Goal: Transaction & Acquisition: Purchase product/service

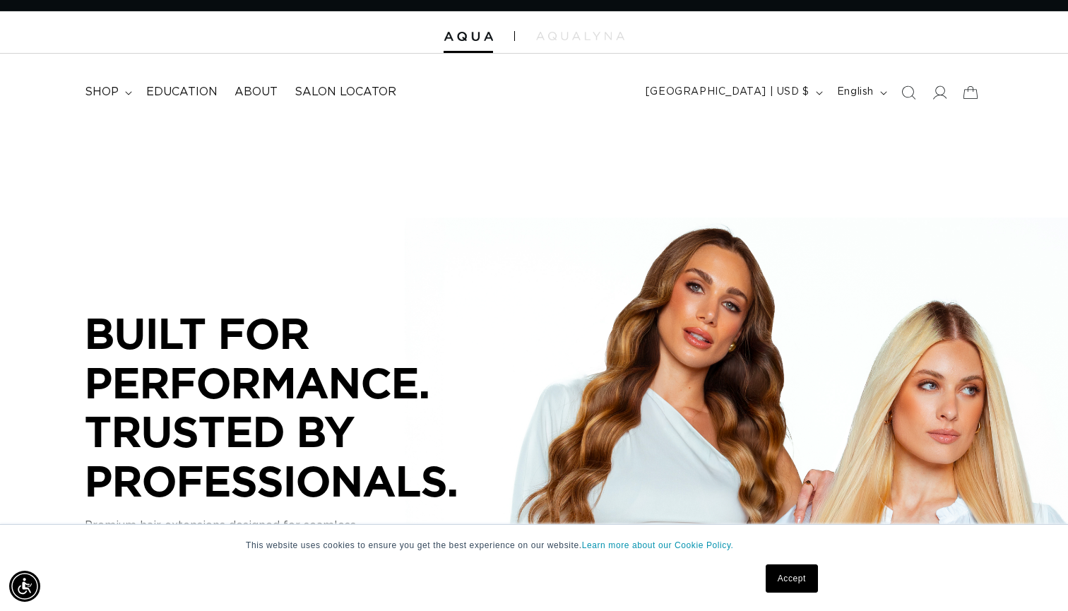
scroll to position [18, 0]
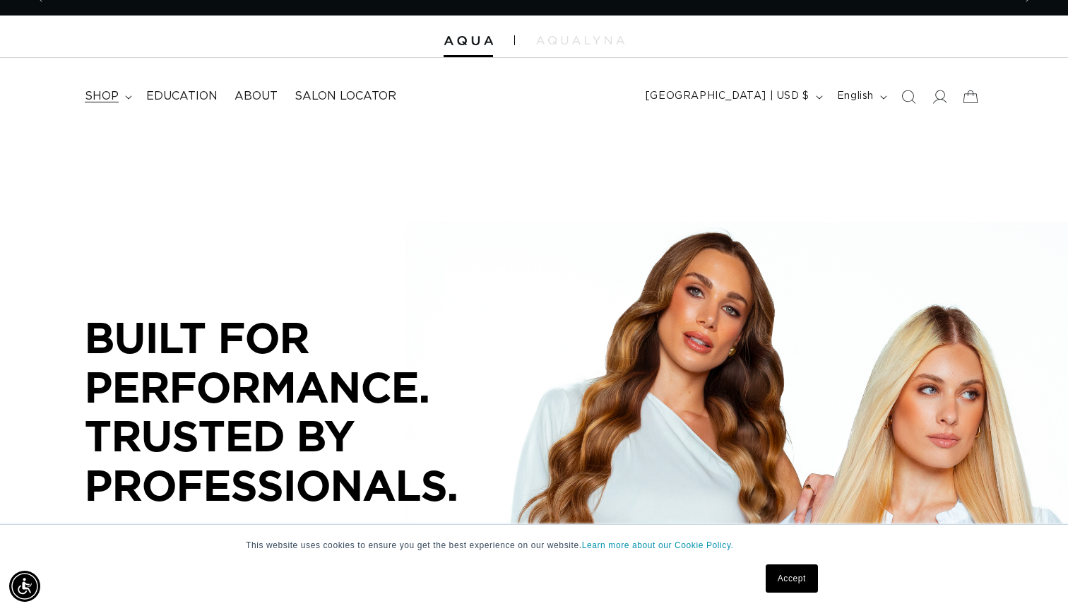
click at [118, 97] on summary "shop" at bounding box center [106, 97] width 61 height 32
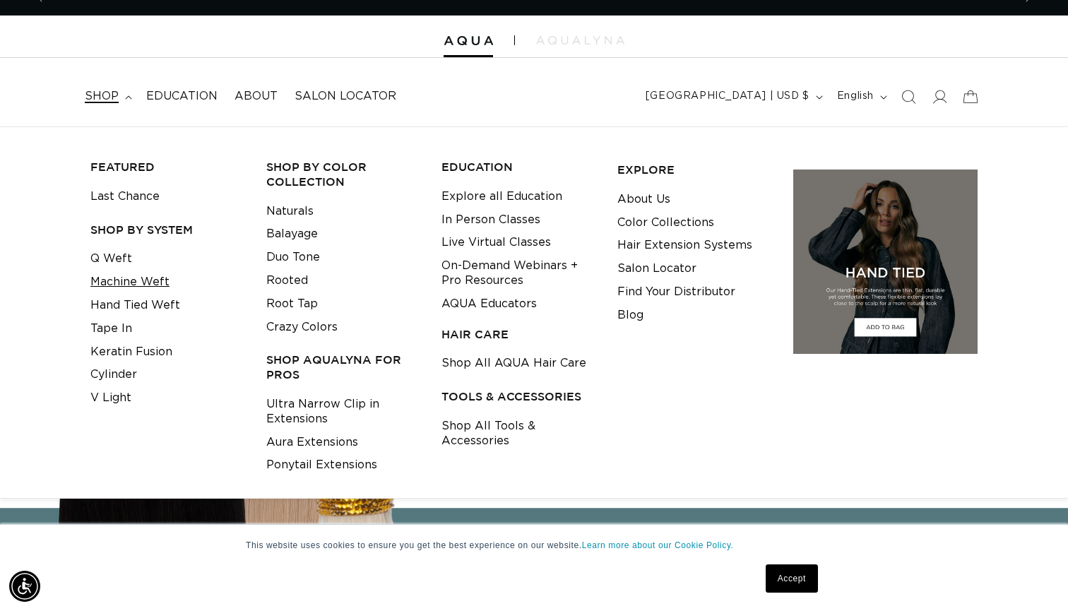
scroll to position [0, 1936]
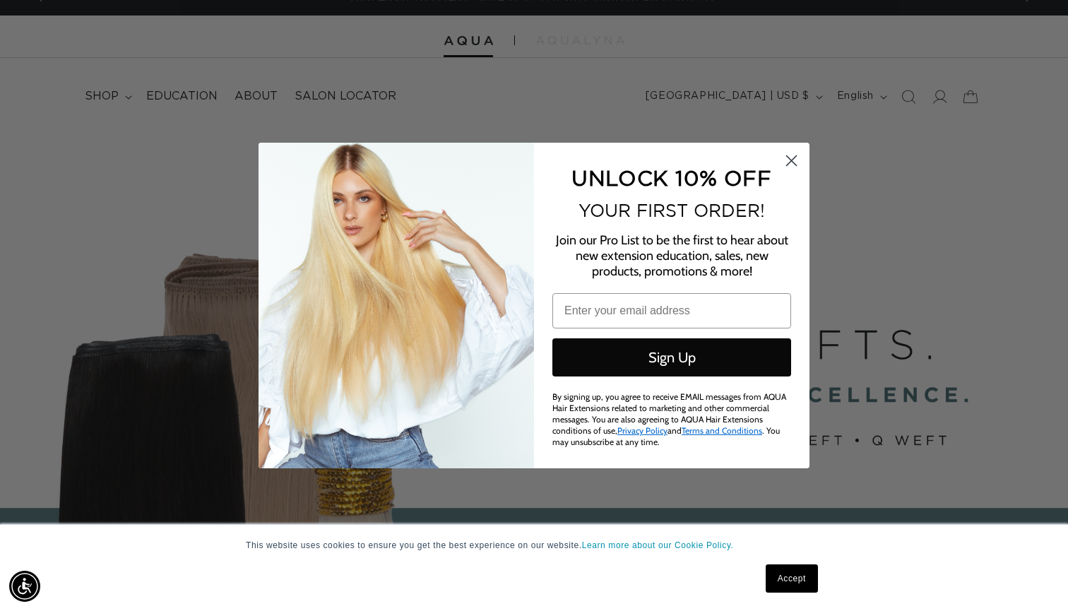
click at [789, 162] on circle "Close dialog" at bounding box center [791, 160] width 23 height 23
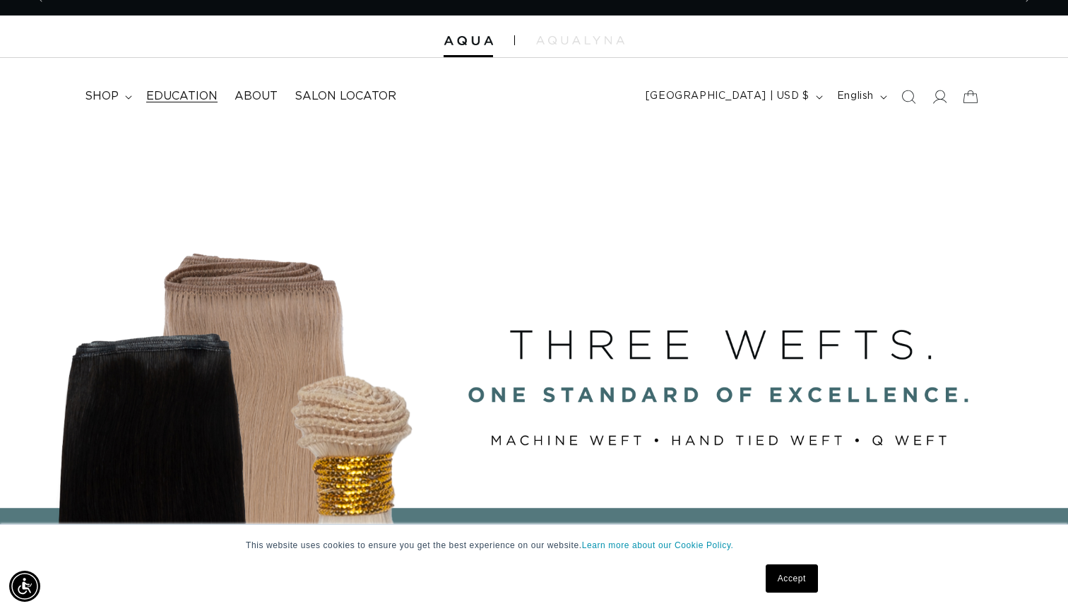
scroll to position [0, 0]
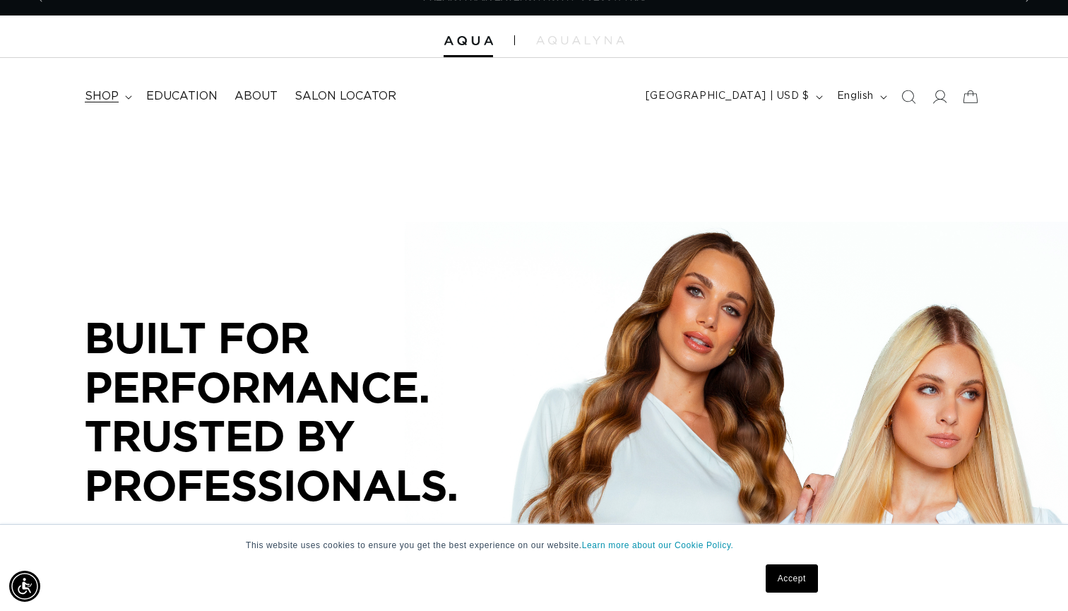
click at [118, 95] on summary "shop" at bounding box center [106, 97] width 61 height 32
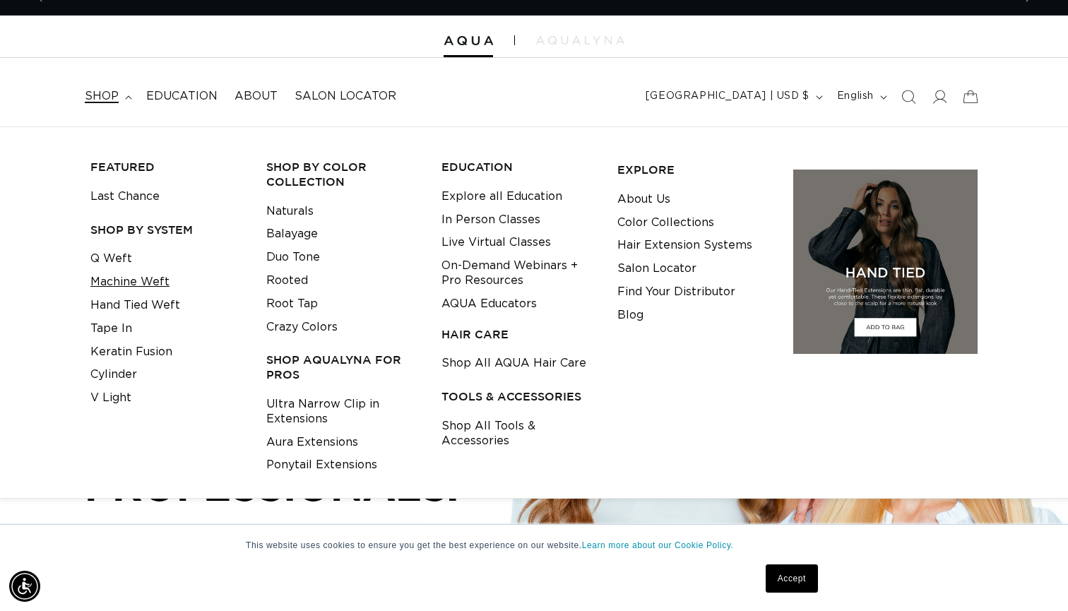
scroll to position [0, 968]
click at [155, 276] on link "Machine Weft" at bounding box center [129, 282] width 79 height 23
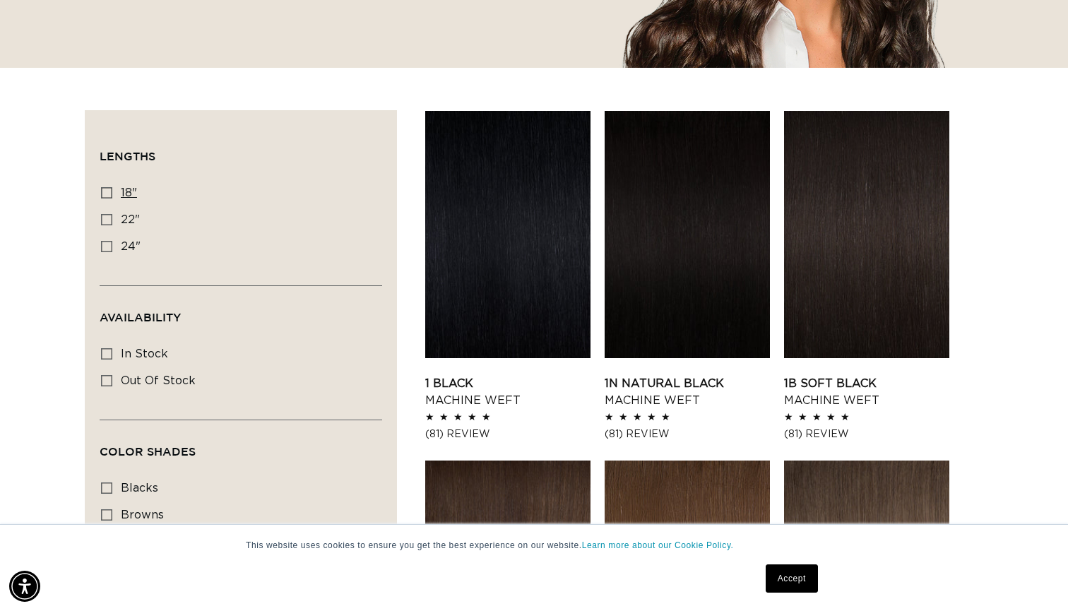
scroll to position [0, 1936]
click at [106, 194] on icon at bounding box center [106, 192] width 11 height 11
click at [106, 194] on input "18" 18" (41 products)" at bounding box center [106, 192] width 11 height 11
checkbox input "true"
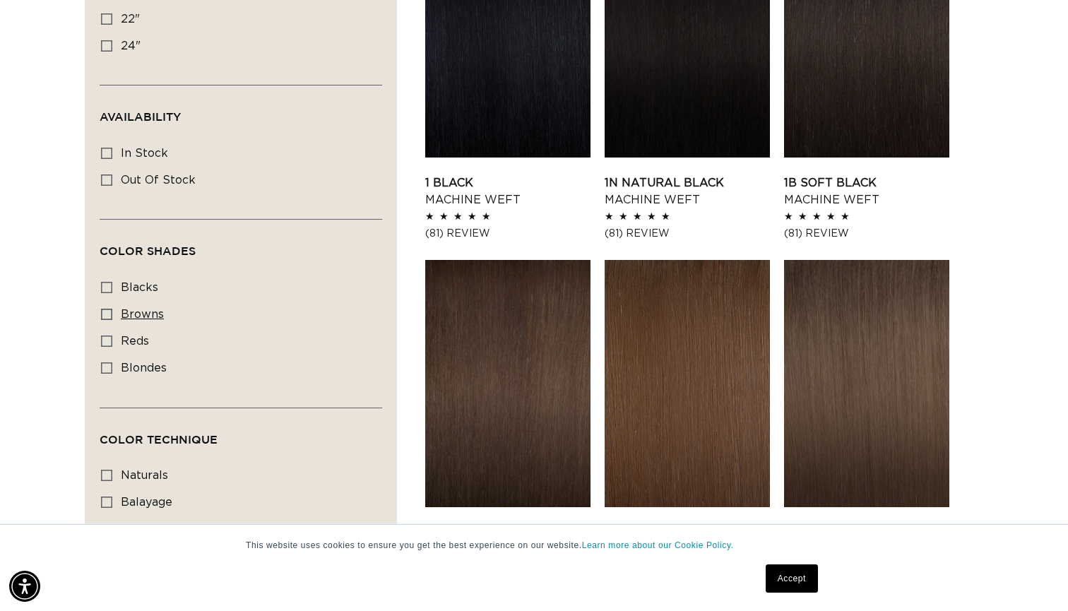
scroll to position [0, 968]
click at [103, 310] on icon at bounding box center [106, 314] width 11 height 11
click at [103, 310] on input "browns browns (17 products)" at bounding box center [106, 314] width 11 height 11
checkbox input "true"
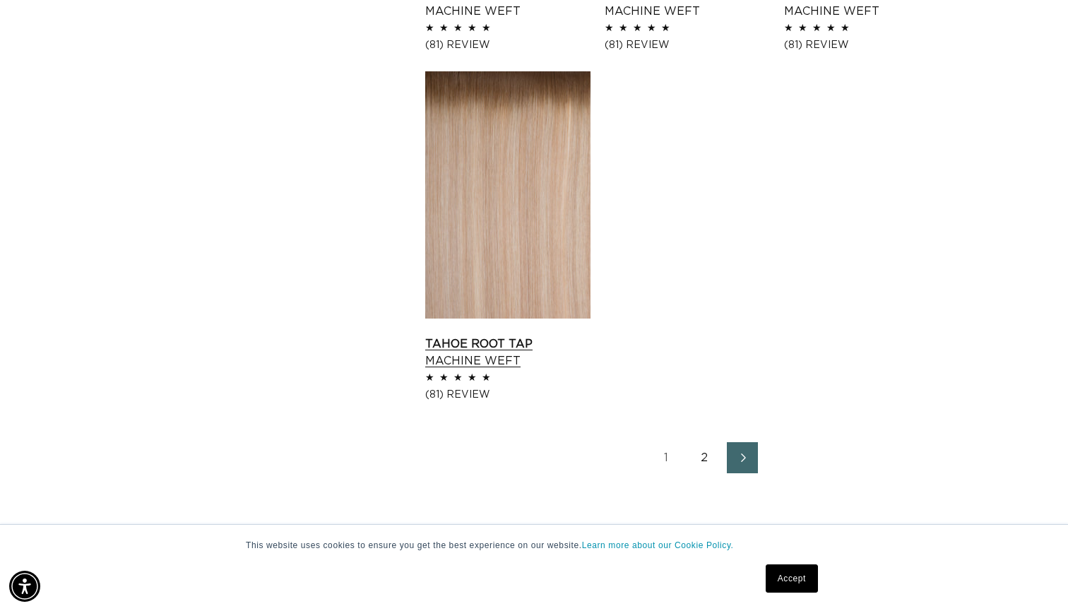
scroll to position [2218, 0]
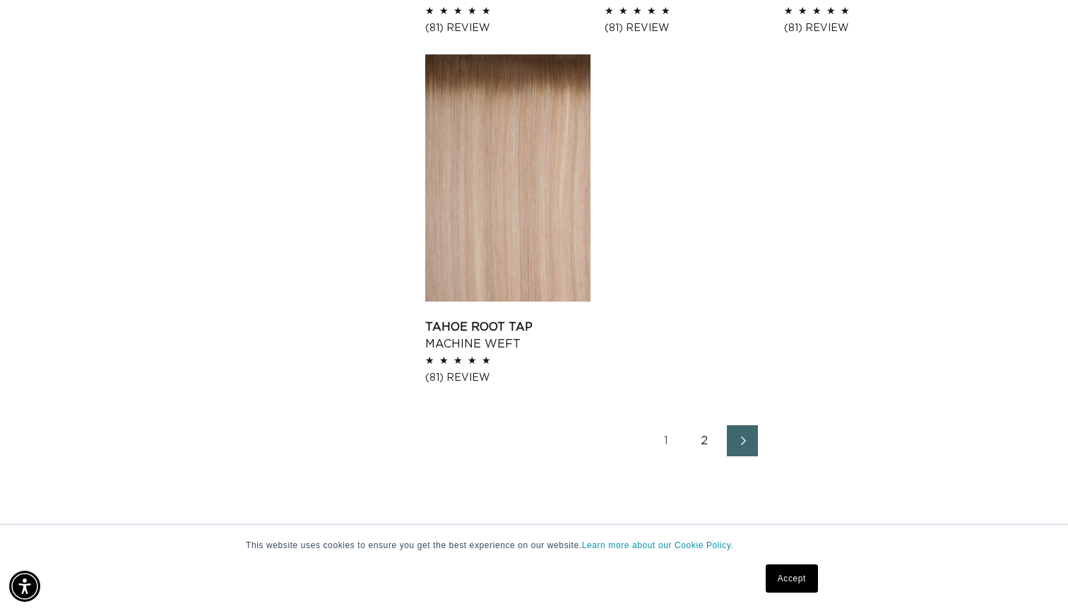
click at [702, 425] on link "2" at bounding box center [704, 440] width 31 height 31
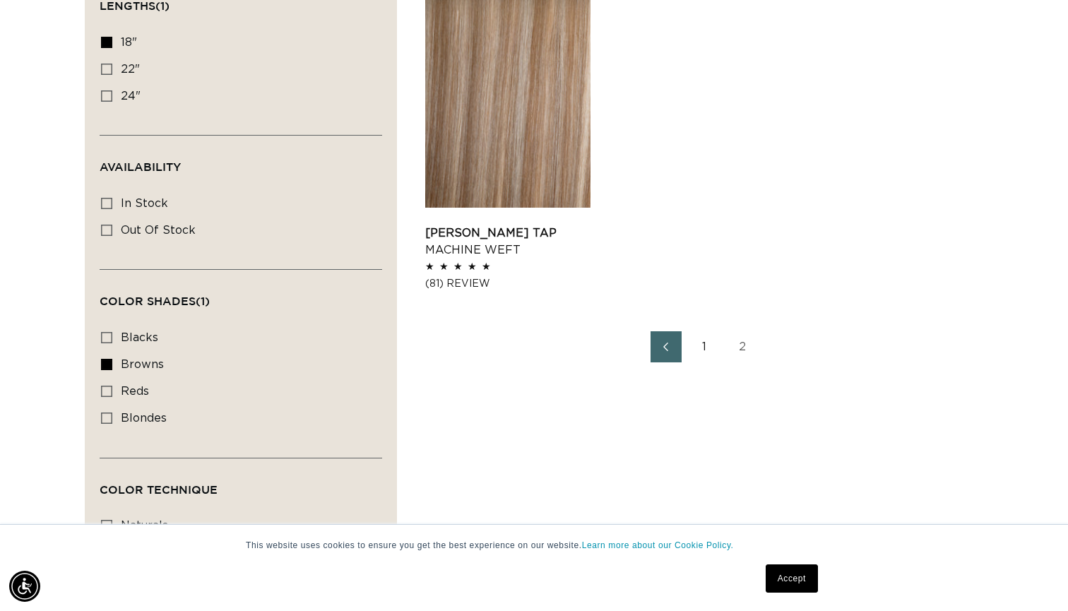
scroll to position [0, 968]
click at [104, 332] on icon at bounding box center [106, 337] width 11 height 11
click at [104, 332] on input "blacks blacks (3 products)" at bounding box center [106, 337] width 11 height 11
checkbox input "true"
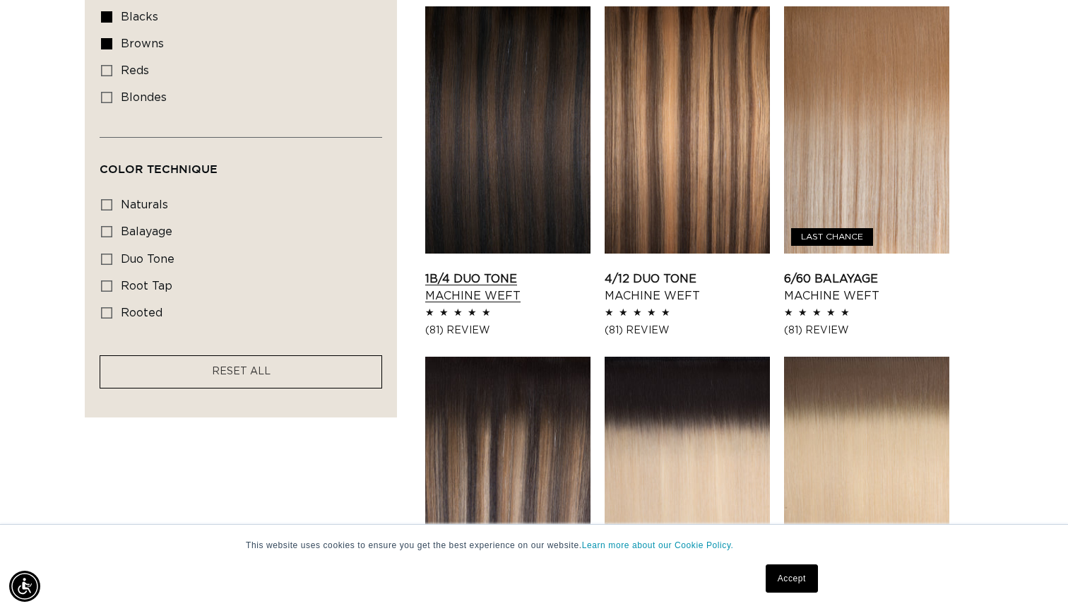
scroll to position [0, 968]
click at [519, 271] on link "1B/4 Duo Tone Machine Weft" at bounding box center [507, 288] width 165 height 34
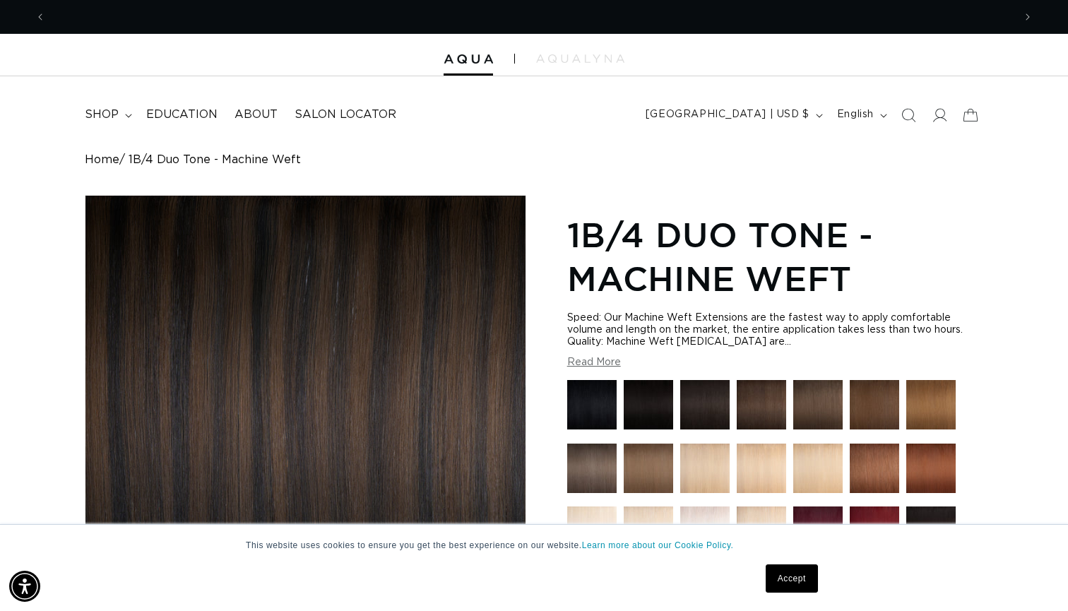
scroll to position [0, 968]
click at [707, 395] on img at bounding box center [704, 404] width 49 height 49
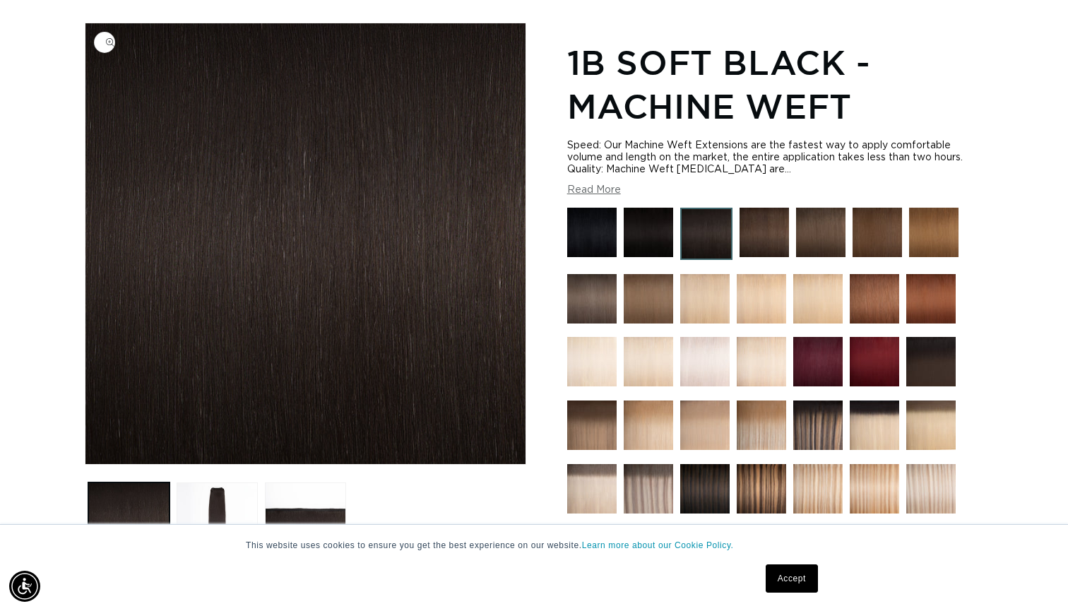
scroll to position [143, 0]
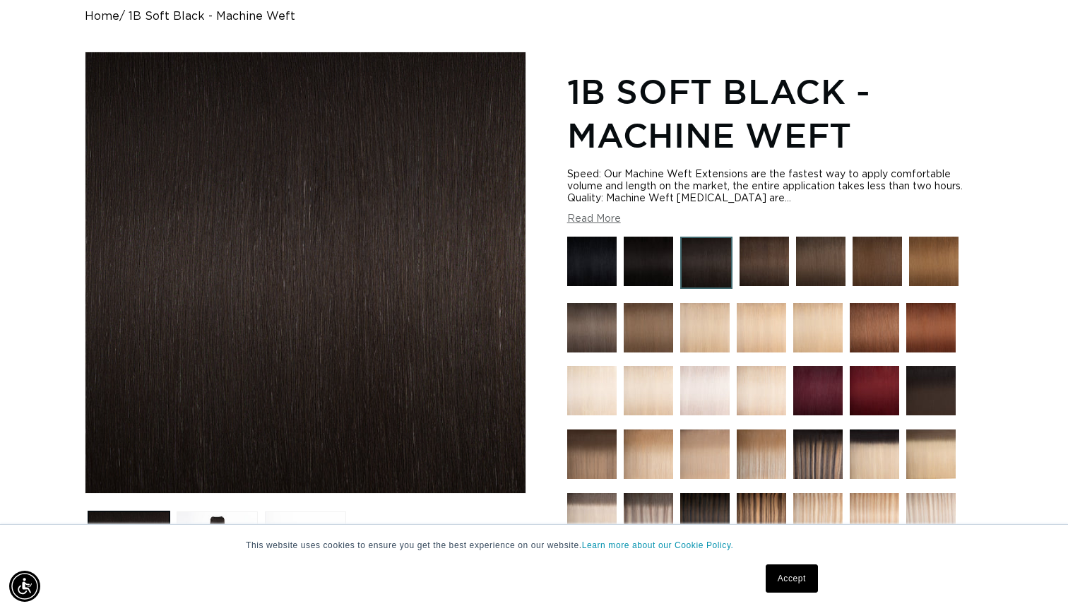
click at [758, 265] on img at bounding box center [764, 261] width 49 height 49
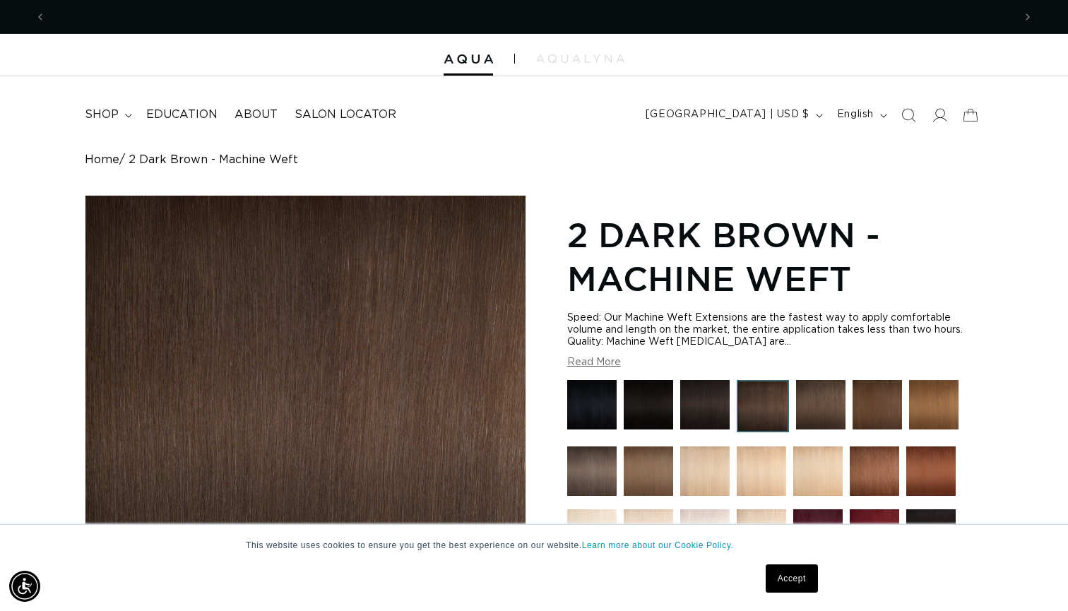
click at [705, 409] on img at bounding box center [704, 404] width 49 height 49
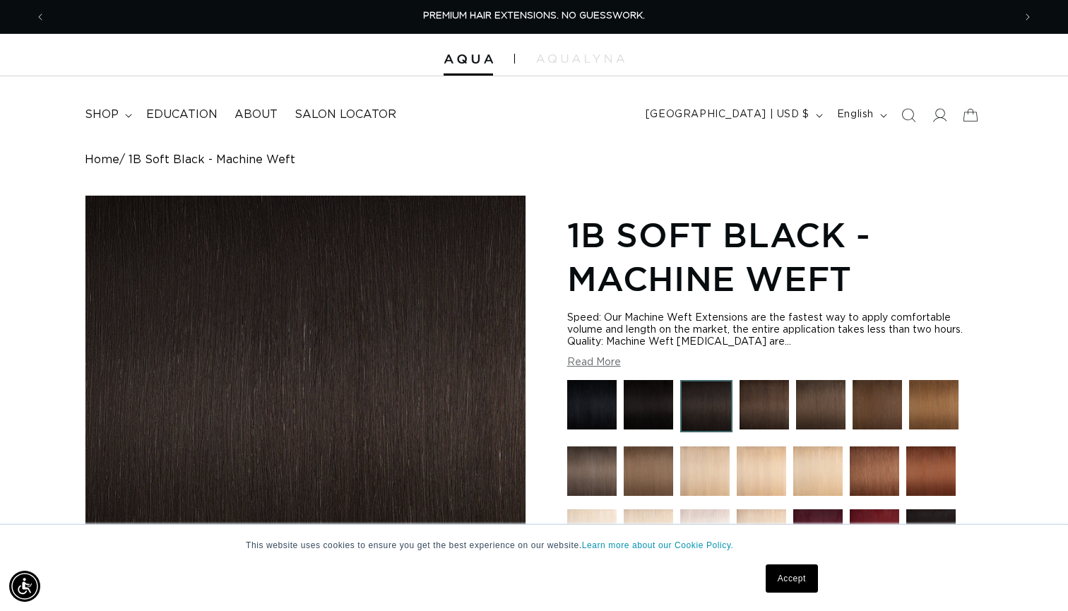
click at [767, 391] on img at bounding box center [764, 404] width 49 height 49
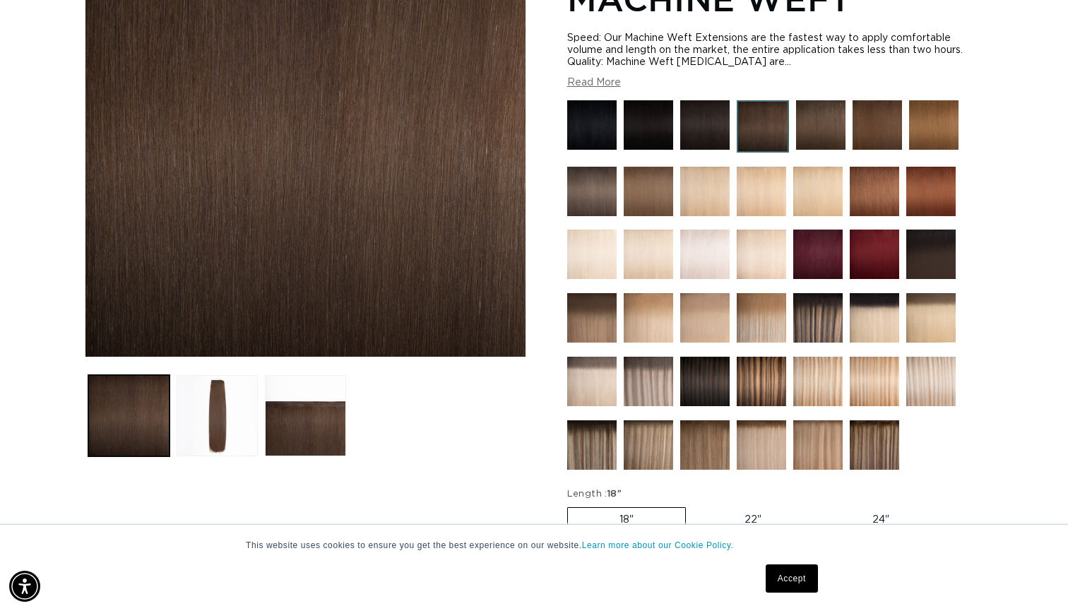
scroll to position [281, 0]
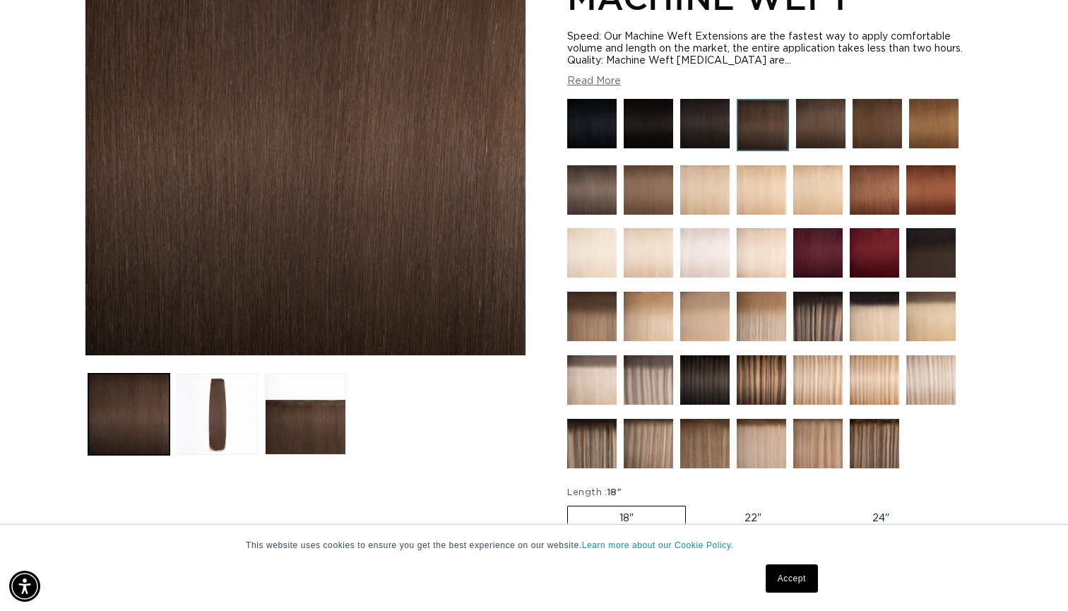
click at [935, 237] on img at bounding box center [930, 252] width 49 height 49
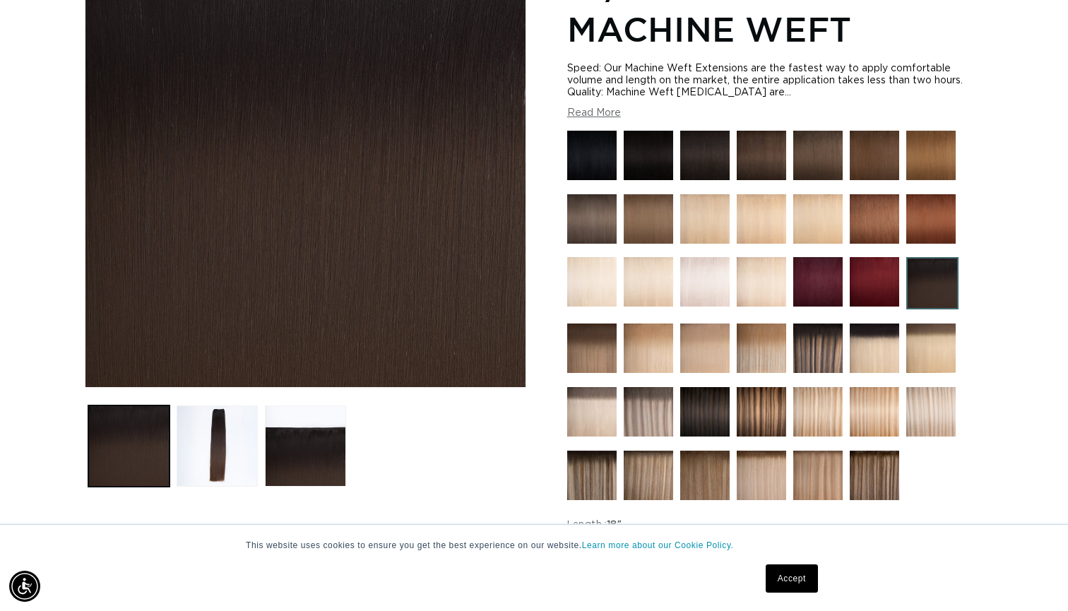
scroll to position [0, 1936]
click at [712, 153] on img at bounding box center [704, 155] width 49 height 49
